Goal: Find specific page/section: Find specific page/section

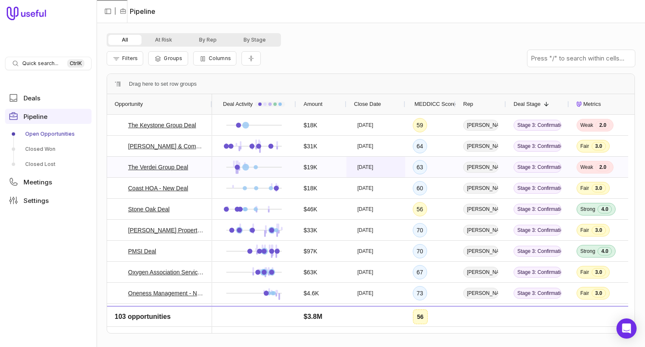
scroll to position [420, 0]
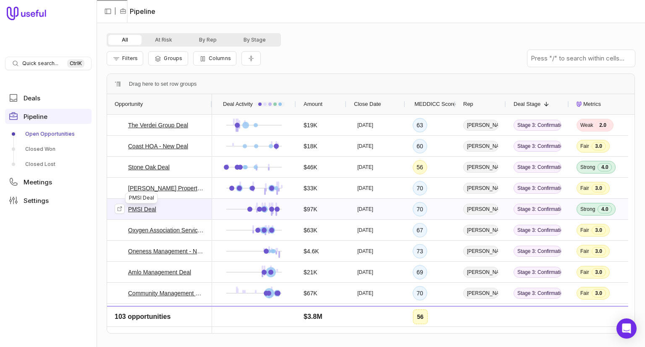
click at [142, 208] on link "PMSI Deal" at bounding box center [142, 209] width 28 height 10
